Goal: Information Seeking & Learning: Learn about a topic

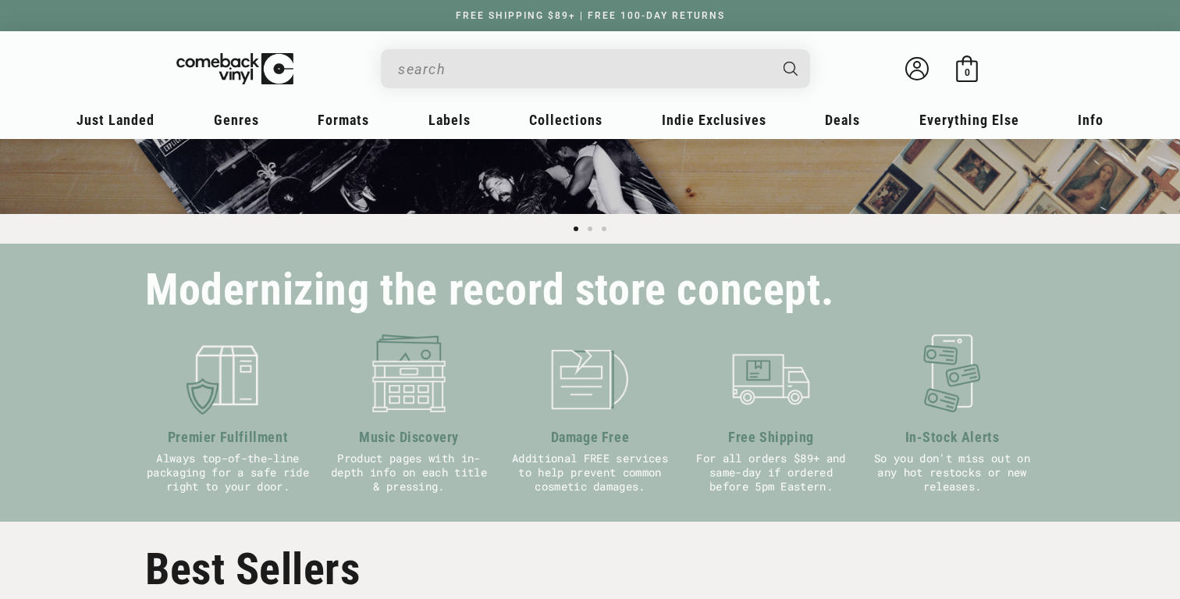
scroll to position [144, 0]
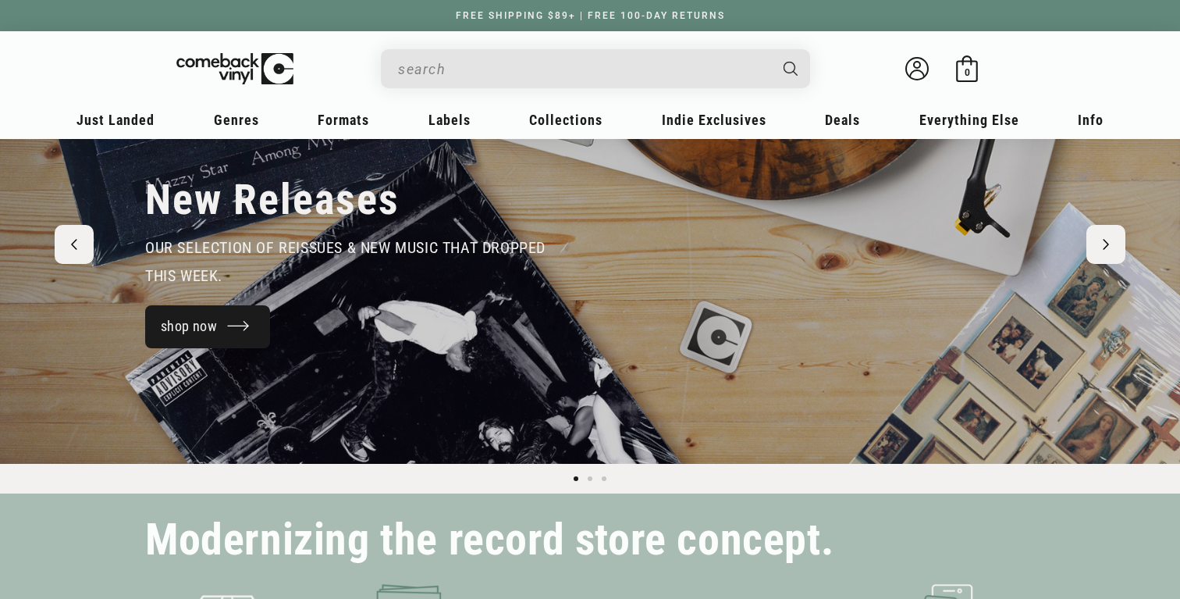
click at [179, 337] on link "shop now" at bounding box center [207, 326] width 125 height 43
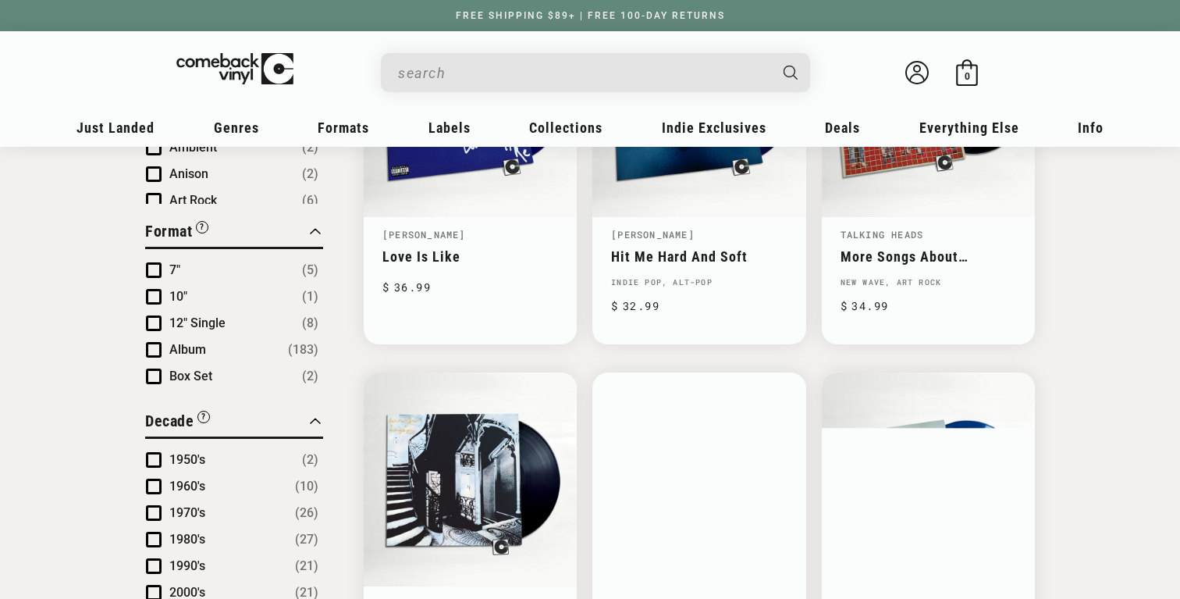
scroll to position [15, 0]
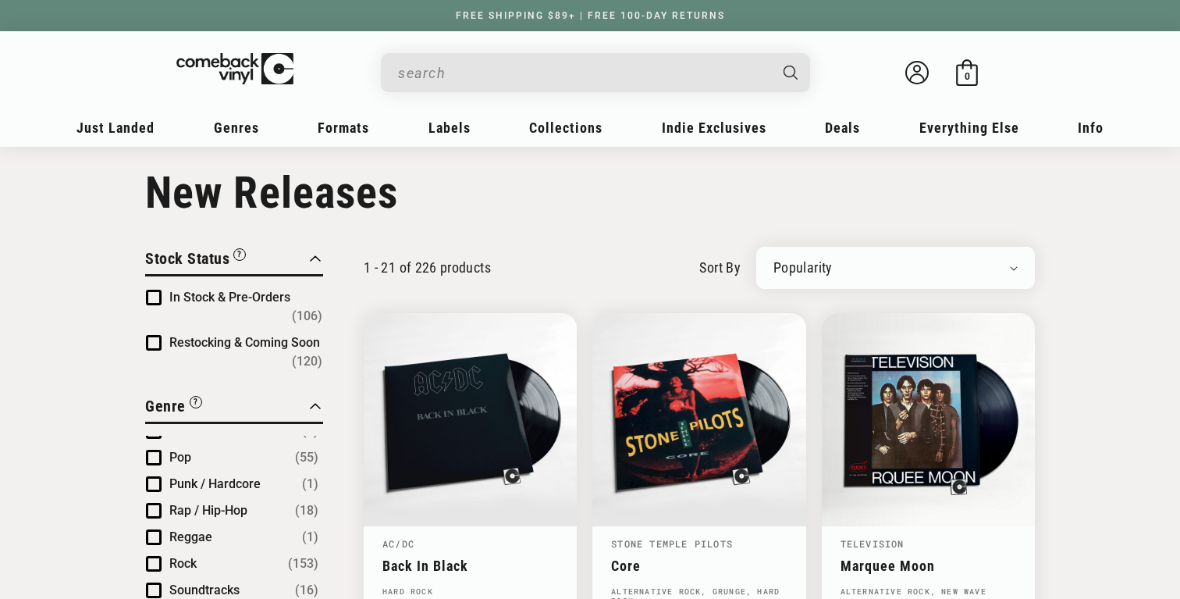
click at [798, 258] on div "Newly Added Popularity Artist (A-Z) Price (High To Low) Price (Low To High) Per…" at bounding box center [896, 268] width 279 height 42
click at [800, 263] on select "Newly Added Popularity Artist (A-Z) Price (High To Low) Price (Low To High) Per…" at bounding box center [896, 268] width 244 height 16
select select "created-descending"
click at [774, 260] on select "Newly Added Popularity Artist (A-Z) Price (High To Low) Price (Low To High) Per…" at bounding box center [896, 268] width 244 height 16
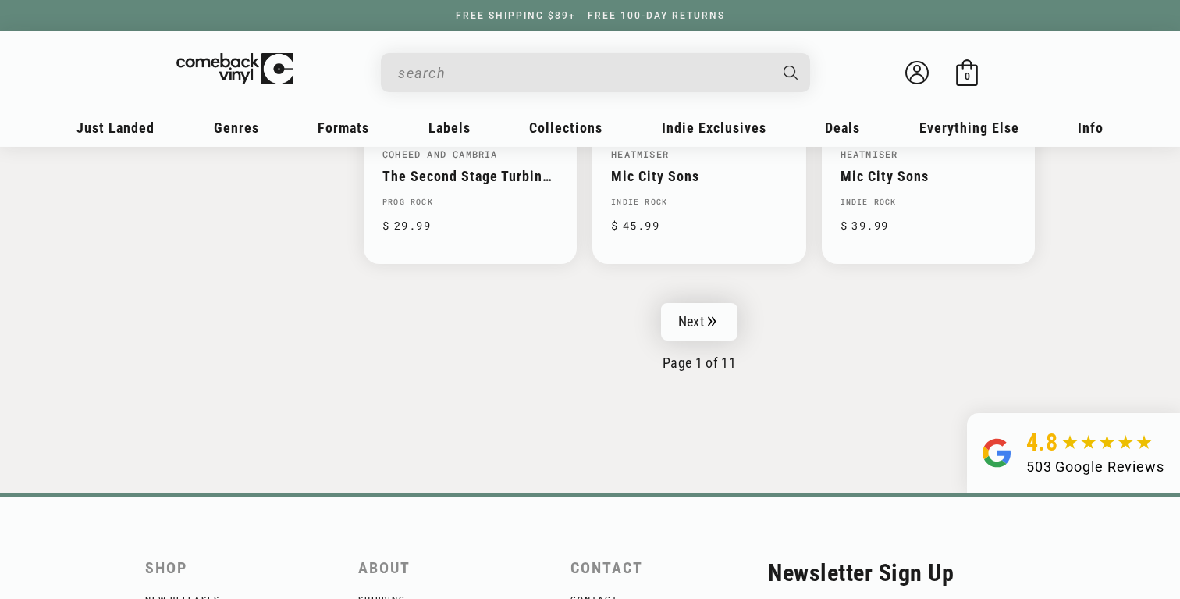
click at [684, 326] on link "Next" at bounding box center [699, 321] width 77 height 37
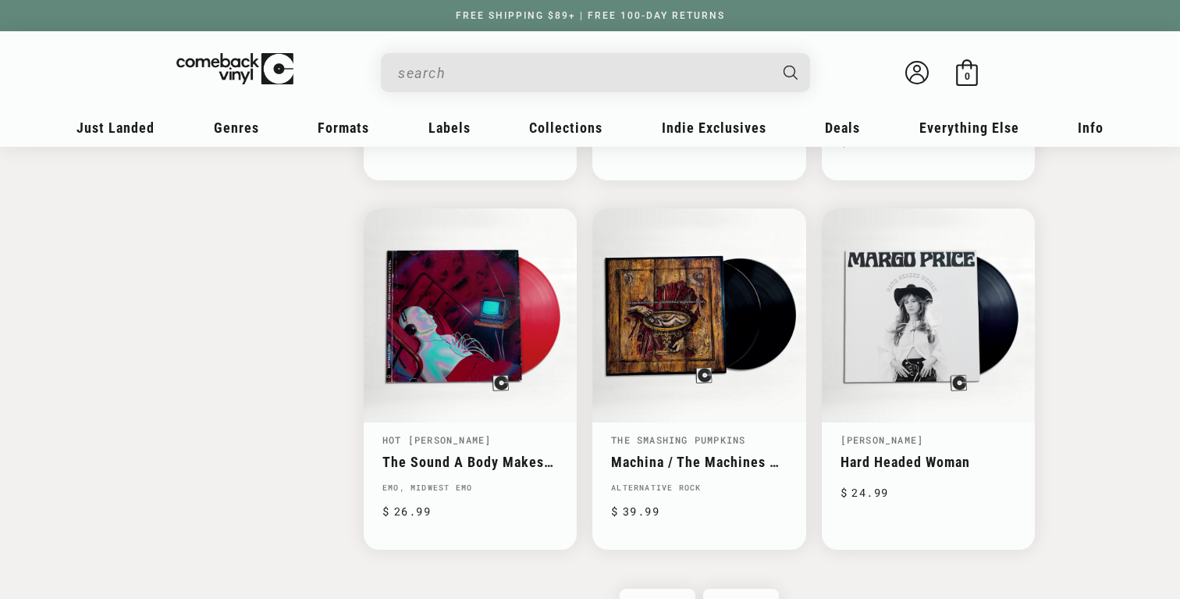
scroll to position [2415, 0]
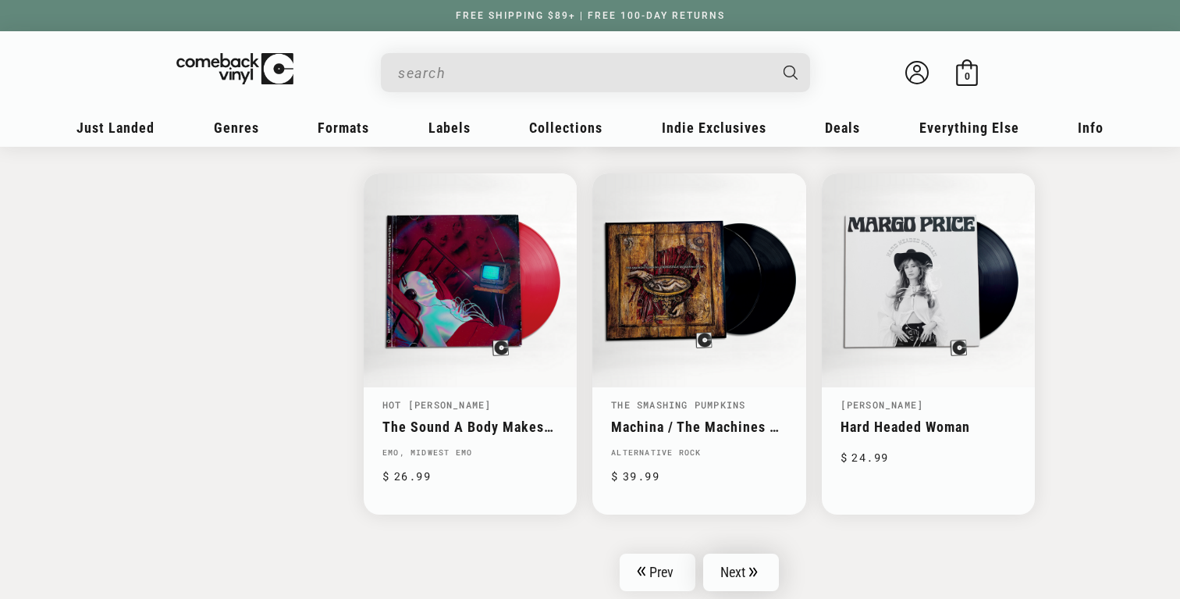
click at [740, 554] on link "Next" at bounding box center [741, 572] width 77 height 37
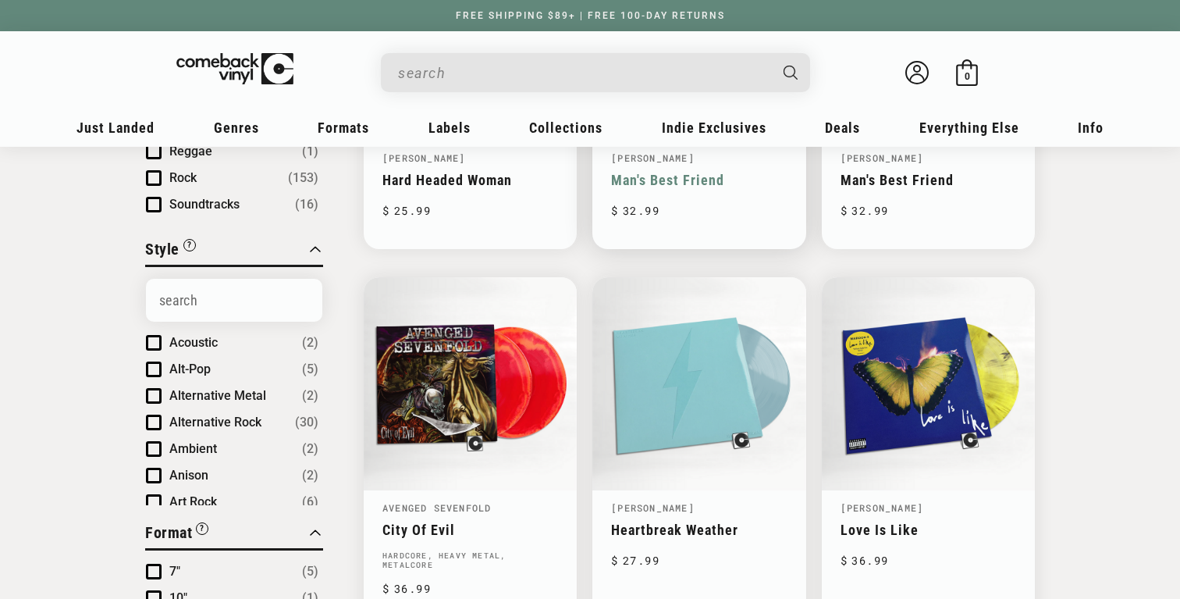
scroll to position [275, 0]
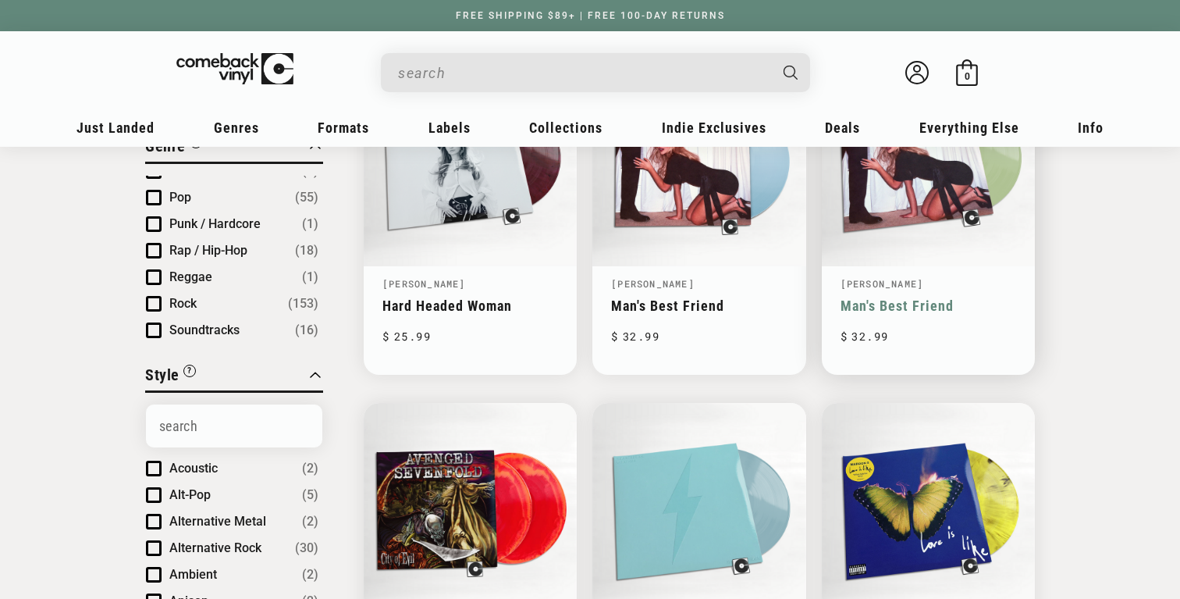
click at [932, 297] on link "Man's Best Friend" at bounding box center [929, 305] width 176 height 16
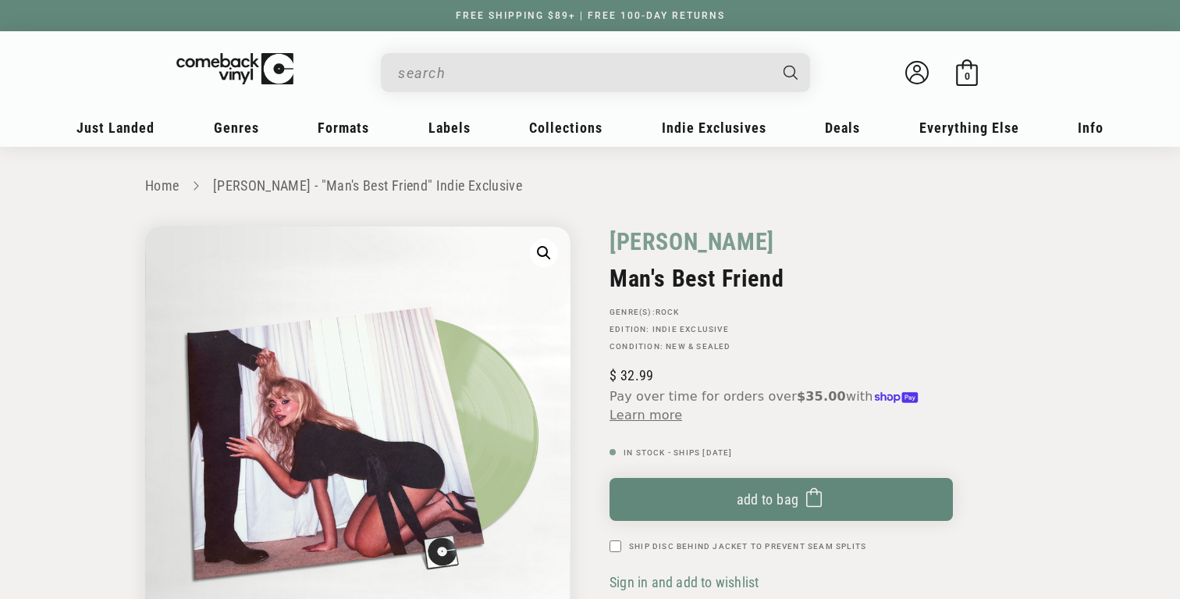
click at [676, 237] on link "[PERSON_NAME]" at bounding box center [692, 241] width 165 height 30
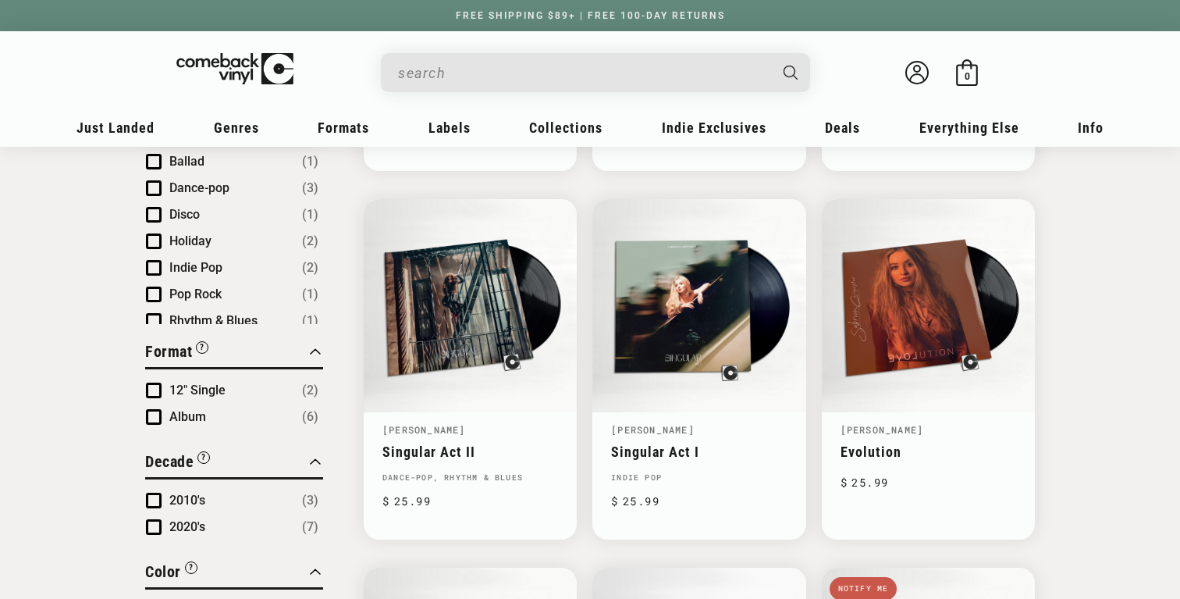
scroll to position [501, 0]
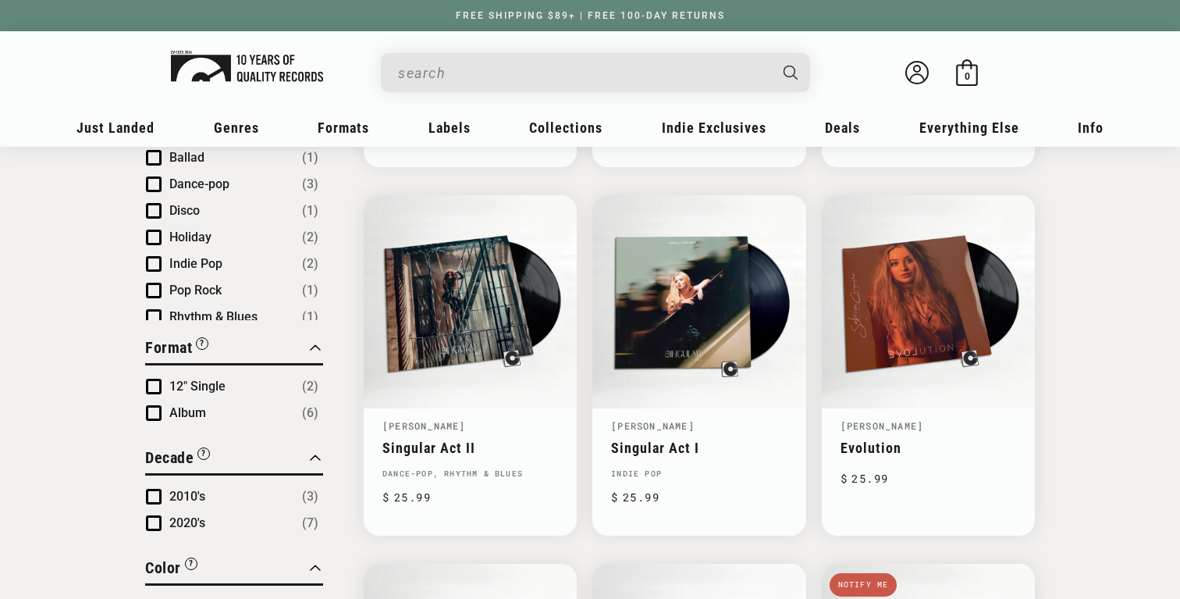
click at [242, 70] on img at bounding box center [247, 66] width 152 height 31
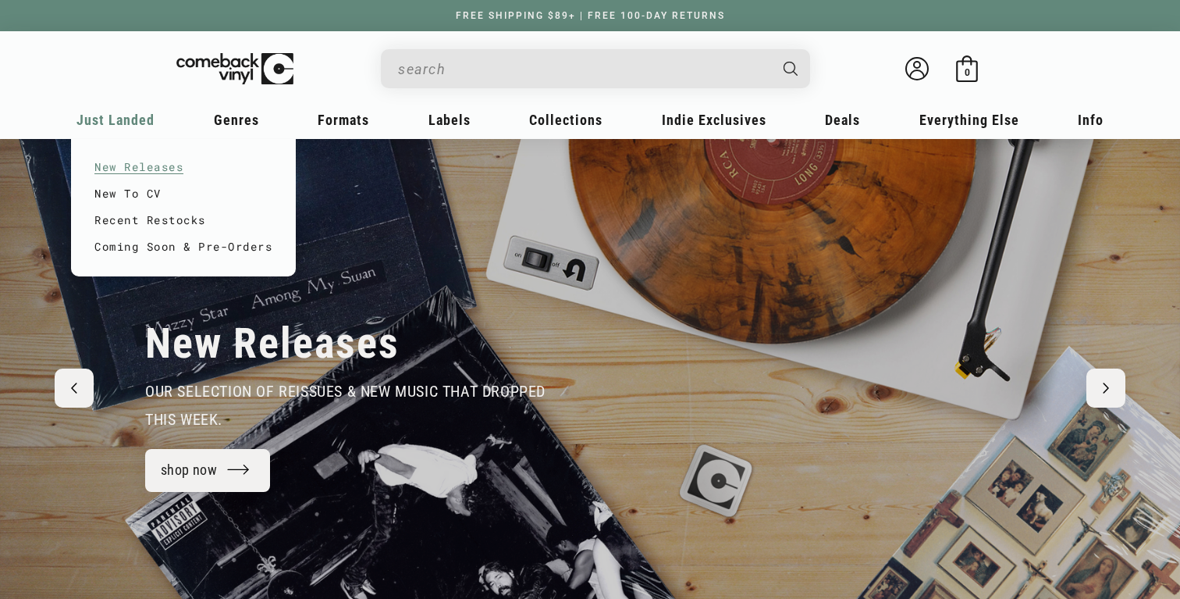
click at [153, 162] on link "New Releases" at bounding box center [183, 167] width 178 height 27
